Goal: Transaction & Acquisition: Purchase product/service

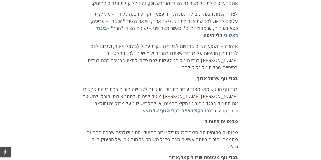
scroll to position [109, 0]
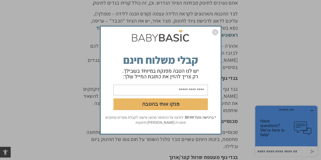
click at [216, 33] on img "סגור" at bounding box center [215, 32] width 6 height 6
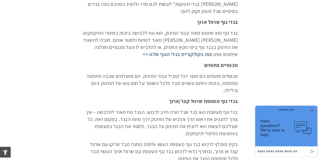
scroll to position [165, 0]
click at [212, 54] on link "צפו בקולקציית בגדי הגוף שלנו >>" at bounding box center [178, 54] width 70 height 7
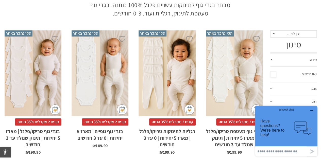
click at [312, 109] on icon "button" at bounding box center [312, 111] width 4 height 4
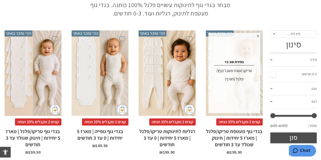
click at [258, 35] on span "x" at bounding box center [258, 36] width 4 height 6
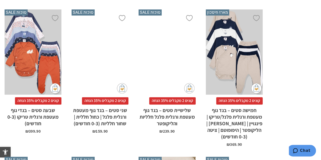
scroll to position [374, 0]
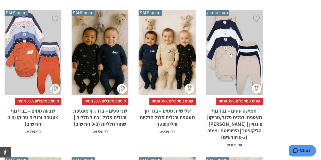
click at [32, 37] on div "x הוספה לסל" at bounding box center [33, 53] width 57 height 86
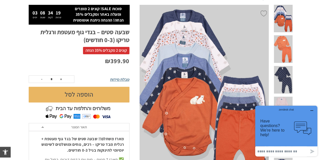
scroll to position [62, 0]
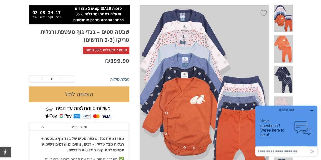
click at [312, 109] on icon "button" at bounding box center [312, 111] width 4 height 4
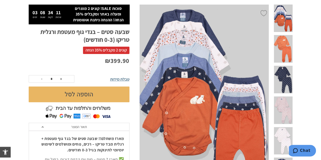
click at [126, 79] on span "טבלת מידות" at bounding box center [119, 79] width 19 height 5
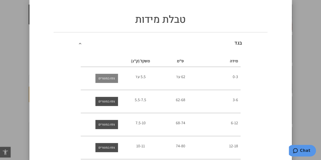
click at [114, 77] on span "צפו במוצרים" at bounding box center [106, 78] width 16 height 9
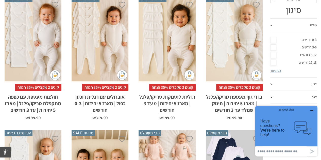
scroll to position [143, 0]
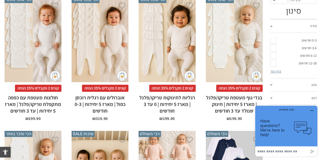
click at [48, 110] on h2 "חולצות מעטפת עם כפפה מתקפלת טריקו/פלנל | מארז 5 יחידות | עד 3 חודשים" at bounding box center [33, 103] width 57 height 22
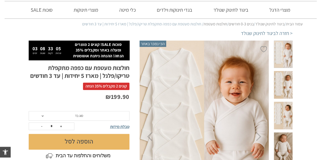
scroll to position [26, 0]
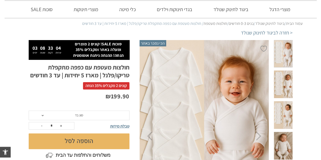
click at [42, 115] on span at bounding box center [43, 115] width 2 height 1
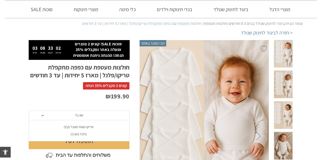
scroll to position [0, 0]
click at [79, 135] on div "פלנל (חורף)" at bounding box center [78, 134] width 101 height 4
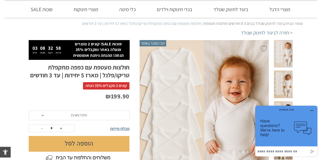
click at [313, 108] on button "button" at bounding box center [312, 110] width 8 height 5
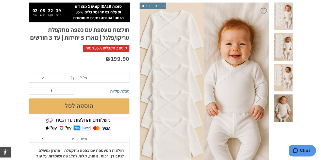
scroll to position [63, 0]
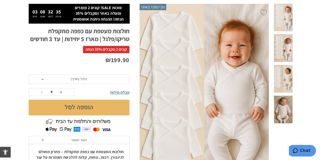
click at [125, 94] on span "טבלת מידות" at bounding box center [119, 92] width 19 height 5
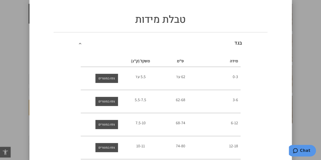
click at [304, 43] on div "טבלת מידות בגד מידה ס"מ משקל (ק"ג) 0-3 62 עד 5.5 עד 3-6 62-68 5.5-7.5 6-12" at bounding box center [160, 80] width 321 height 160
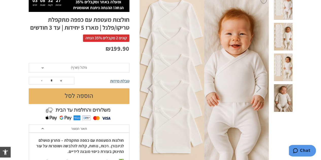
scroll to position [75, 0]
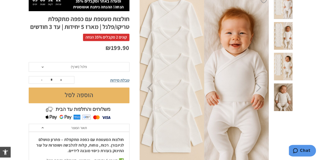
click at [96, 92] on button "הוספה לסל" at bounding box center [79, 96] width 101 height 16
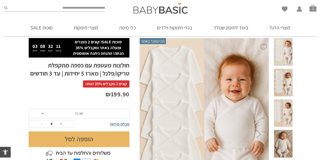
click at [288, 99] on span at bounding box center [283, 113] width 19 height 28
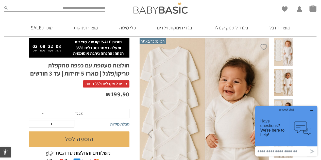
click at [286, 71] on span at bounding box center [283, 83] width 19 height 28
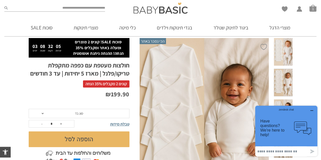
click at [289, 53] on span at bounding box center [283, 52] width 19 height 28
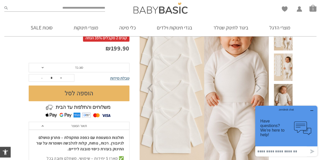
scroll to position [80, 0]
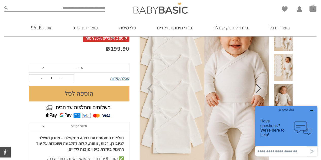
click at [260, 91] on icon "Next" at bounding box center [258, 88] width 5 height 9
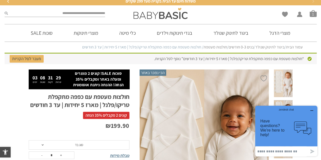
scroll to position [2, 0]
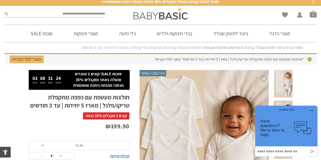
click at [266, 46] on link "ביגוד לתינוק שנולד" at bounding box center [269, 47] width 29 height 5
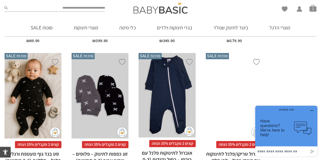
scroll to position [1639, 0]
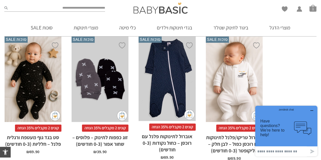
click at [312, 108] on button "zendesk chat Have questions? We're here to help! .cls-1,.cls-2{fill:#cccccb;}.c…" at bounding box center [286, 126] width 62 height 41
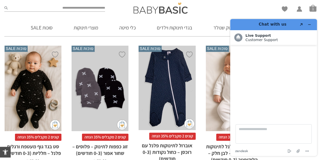
scroll to position [1629, 0]
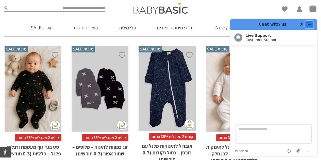
click at [310, 24] on icon "Minimize widget" at bounding box center [310, 25] width 4 height 4
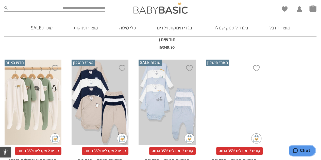
scroll to position [1066, 0]
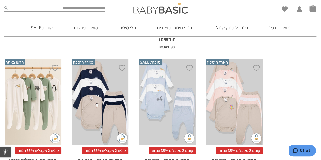
click at [110, 81] on div "x בחירת סוג בד טריקו (עונת מעבר/קיץ) פלנל (חורף)" at bounding box center [100, 102] width 57 height 86
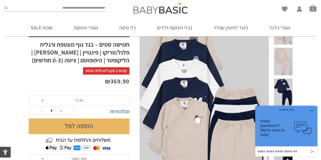
scroll to position [54, 0]
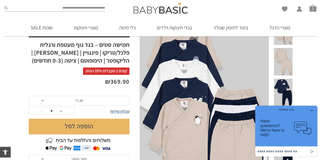
click at [311, 110] on icon "button" at bounding box center [312, 111] width 4 height 4
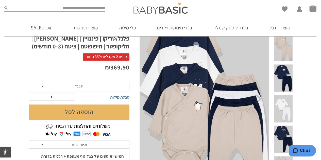
scroll to position [68, 0]
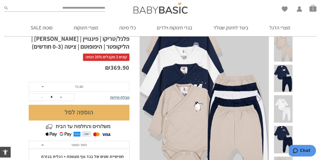
click at [63, 85] on span "סוג בד" at bounding box center [79, 87] width 101 height 10
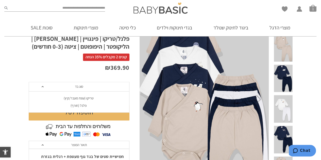
click at [72, 104] on div "פלנל (חורף)" at bounding box center [78, 106] width 101 height 4
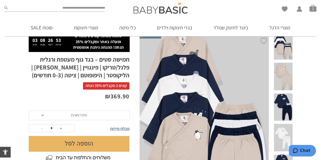
scroll to position [40, 0]
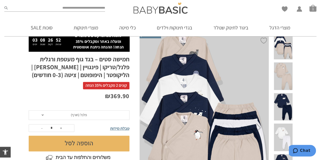
click at [120, 129] on span "טבלת מידות" at bounding box center [119, 128] width 19 height 5
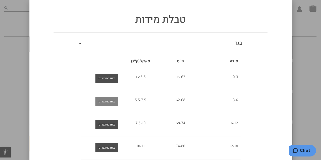
click at [112, 103] on span "צפו במוצרים" at bounding box center [106, 101] width 16 height 9
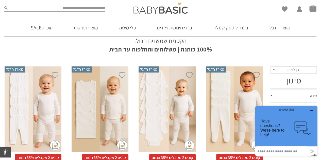
click at [312, 110] on icon "button" at bounding box center [312, 111] width 4 height 4
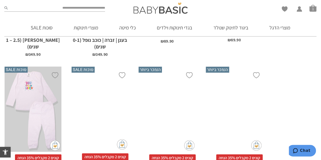
scroll to position [640, 0]
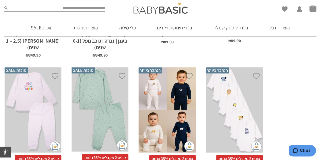
click at [231, 94] on div "x בחירת מידה 0-3m 3-6m 6-12m 12-18m 18-24m 24-30m בחירת סוג בד טריקו (עונת מעבר…" at bounding box center [234, 110] width 57 height 86
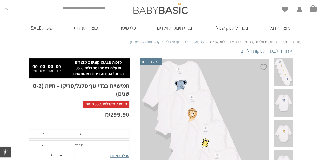
click at [231, 94] on img at bounding box center [204, 155] width 130 height 192
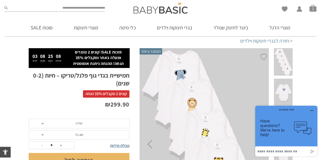
scroll to position [18, 0]
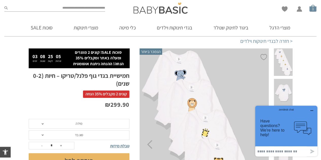
click at [315, 5] on span "סל קניות" at bounding box center [312, 8] width 7 height 7
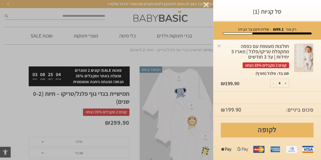
scroll to position [0, 0]
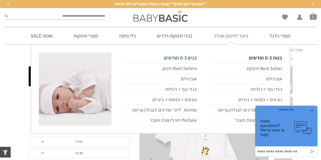
click at [196, 56] on link "בנים 0-3 חודשים" at bounding box center [160, 58] width 73 height 11
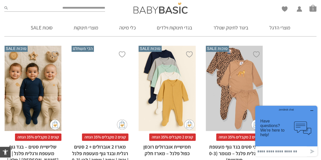
scroll to position [479, 0]
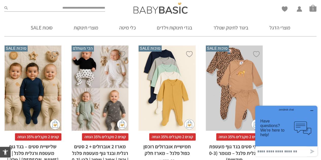
click at [30, 141] on h2 "שלישיית סטים – בגד גוף מעטפת ורגלית פלנל | [PERSON_NAME] | חלק | כתר" at bounding box center [33, 155] width 57 height 29
click at [30, 141] on h2 "שלישיית סטים – בגד גוף מעטפת ורגלית פלנל | אריה | חלק | כתר" at bounding box center [33, 155] width 57 height 29
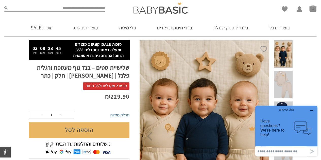
scroll to position [26, 0]
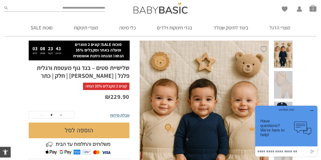
click at [313, 109] on icon "button" at bounding box center [312, 111] width 4 height 4
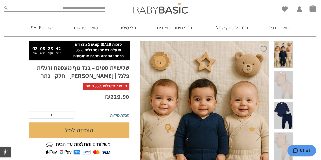
click at [288, 78] on span at bounding box center [283, 85] width 19 height 28
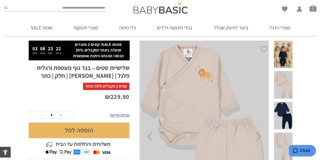
click at [288, 53] on span at bounding box center [283, 55] width 19 height 28
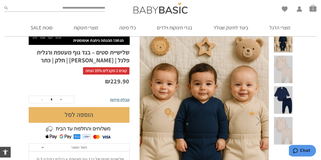
scroll to position [41, 0]
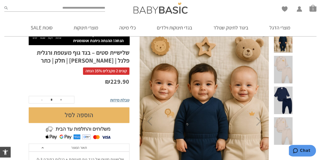
click at [125, 99] on span "טבלת מידות" at bounding box center [119, 99] width 19 height 5
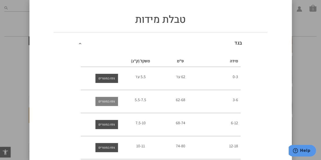
click at [113, 103] on span "צפו במוצרים" at bounding box center [106, 101] width 16 height 9
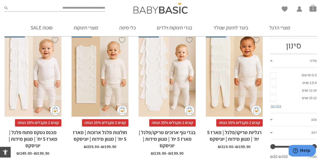
scroll to position [114, 0]
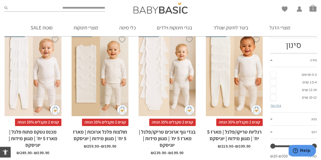
click at [169, 81] on div "x בחירת מידה 0-3m 3-6m 6-12m 12-18m 18-24m 24-30m בחירת סוג בד טריקו (עונת מעבר…" at bounding box center [167, 74] width 57 height 86
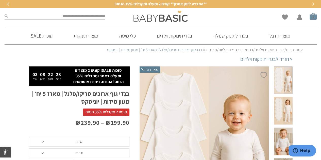
click at [313, 14] on span "סל קניות" at bounding box center [313, 16] width 7 height 7
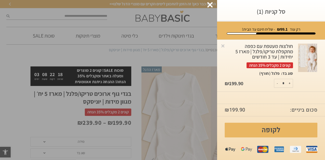
click at [289, 82] on button "+" at bounding box center [289, 83] width 6 height 8
type input "*"
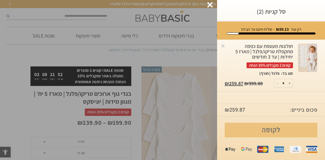
click at [272, 129] on link "לקופה" at bounding box center [271, 130] width 93 height 15
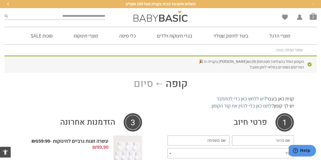
scroll to position [1, 0]
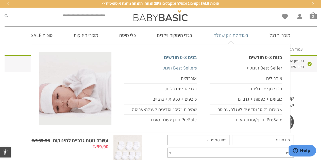
click at [190, 67] on link "Best Sellers תינוק" at bounding box center [160, 68] width 73 height 11
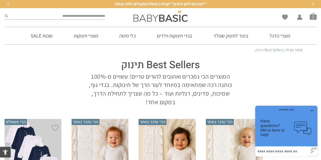
click at [312, 109] on icon "button" at bounding box center [312, 111] width 4 height 4
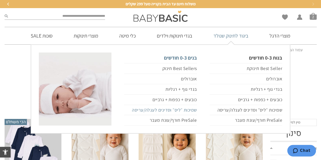
click at [195, 109] on link "שמיכות ״ליס״ וסדינים לעגלה/עריסה" at bounding box center [160, 110] width 73 height 10
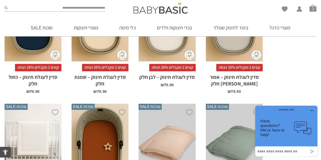
scroll to position [59, 0]
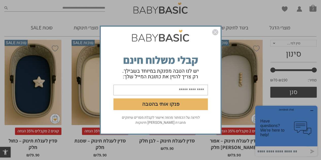
click at [213, 33] on img "סגור" at bounding box center [215, 32] width 6 height 6
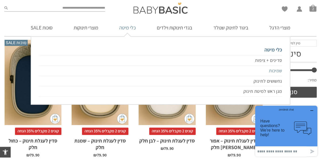
click at [278, 70] on link "שמיכות" at bounding box center [160, 71] width 243 height 10
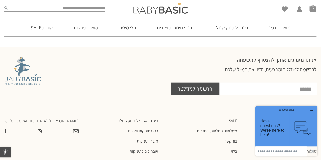
scroll to position [584, 0]
